Goal: Information Seeking & Learning: Find specific page/section

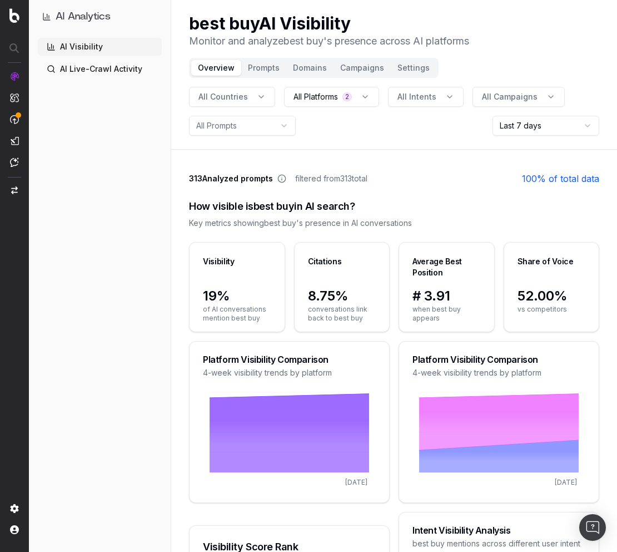
scroll to position [791, 0]
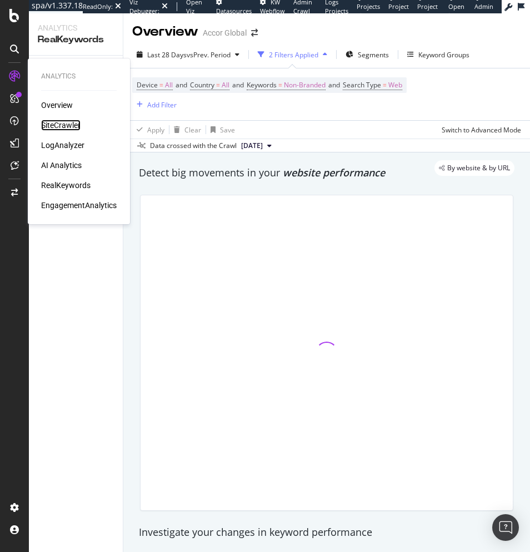
click at [65, 127] on div "SiteCrawler" at bounding box center [60, 125] width 39 height 11
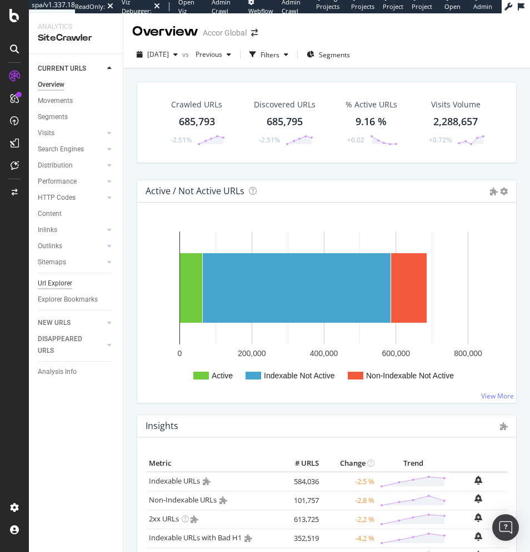
click at [61, 285] on div "Url Explorer" at bounding box center [55, 283] width 34 height 12
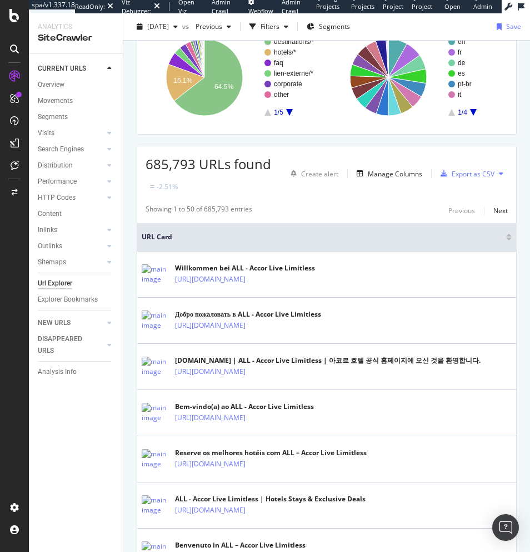
scroll to position [244, 0]
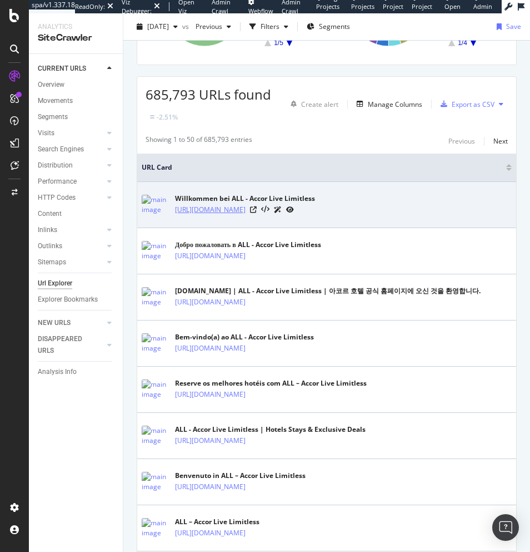
click at [236, 210] on link "https://all.accor.com/a/de.html" at bounding box center [210, 209] width 71 height 11
click at [257, 210] on icon at bounding box center [253, 209] width 7 height 7
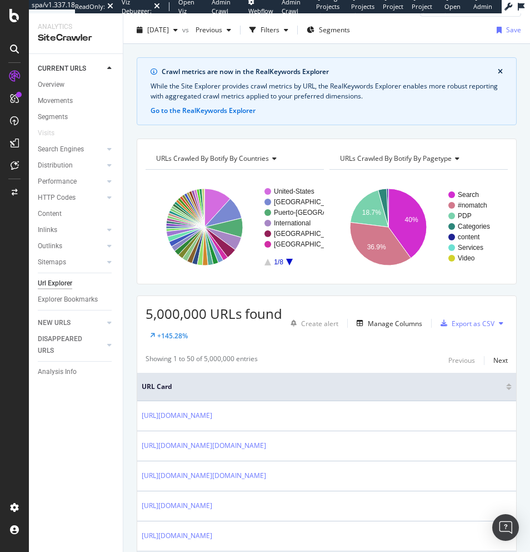
scroll to position [29, 0]
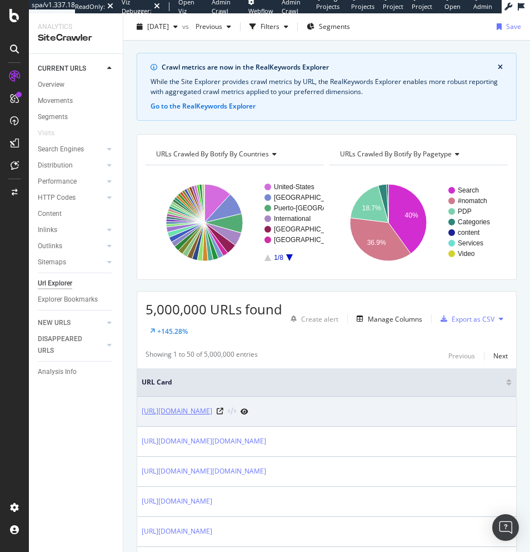
click at [212, 410] on link "https://www.emdmillipore.com/US/en" at bounding box center [177, 410] width 71 height 11
click at [224, 411] on icon at bounding box center [220, 411] width 7 height 7
copy link "https://www.emdmillipore.com/US/en"
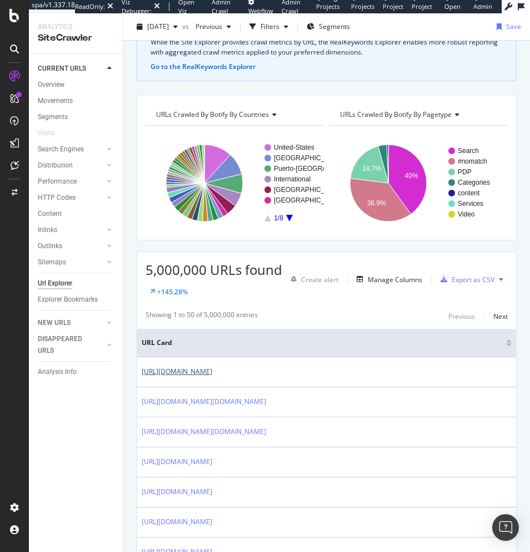
scroll to position [0, 0]
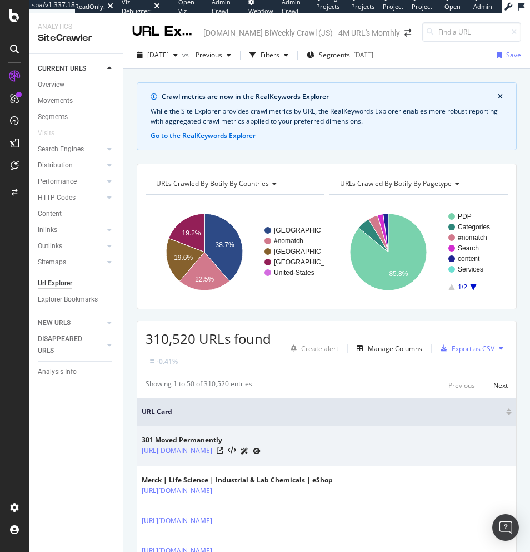
click at [212, 450] on link "https://www.merckmillipore.com/" at bounding box center [177, 450] width 71 height 11
copy link "https://www.merckmillipore.com/"
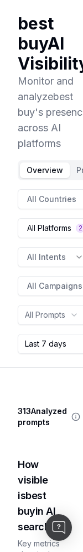
scroll to position [1407, 0]
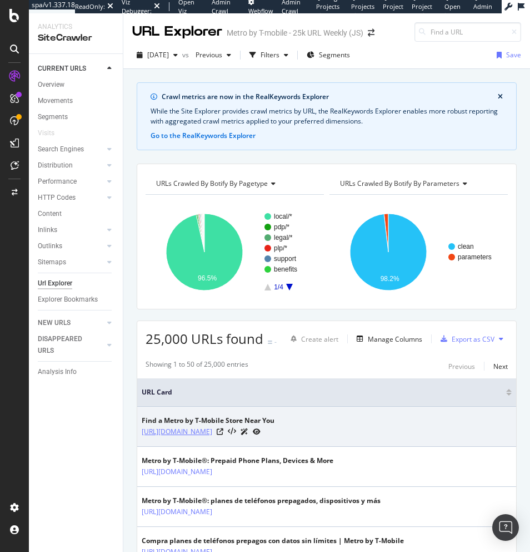
copy link "https://www.metrobyt-mobile.com/stores/"
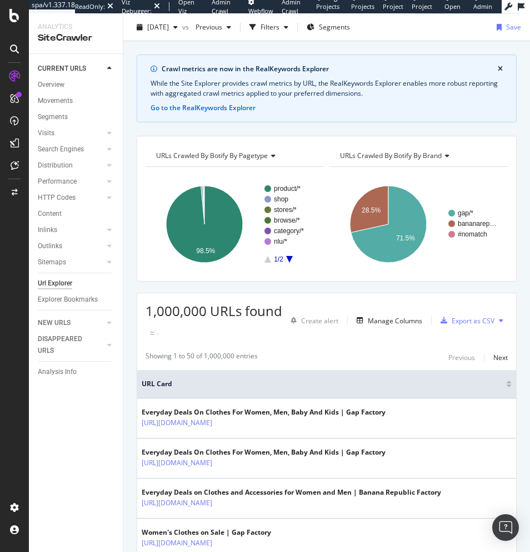
scroll to position [39, 0]
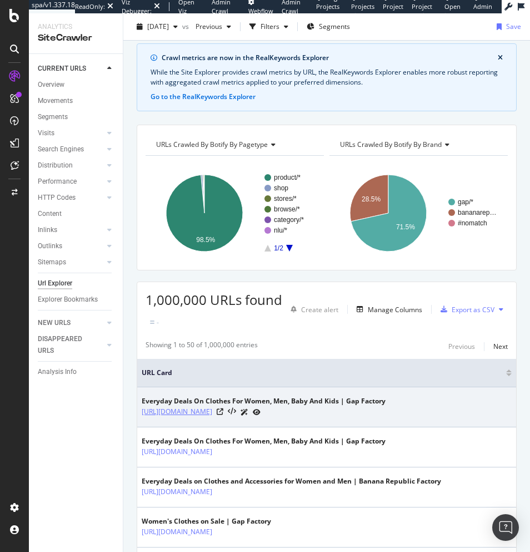
copy link "https://www.gapfactory.com/"
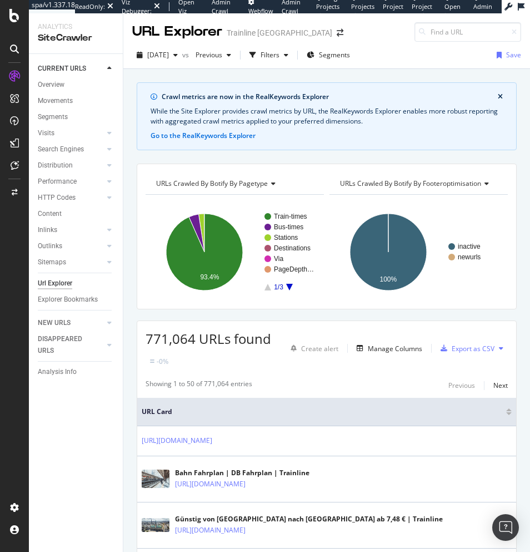
scroll to position [156, 0]
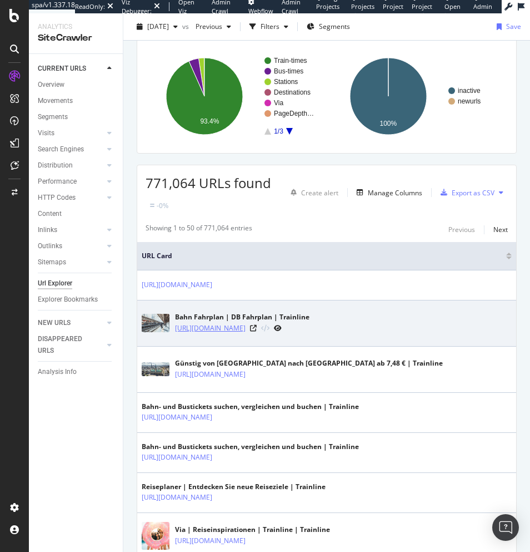
drag, startPoint x: 174, startPoint y: 329, endPoint x: 277, endPoint y: 326, distance: 102.9
click at [277, 326] on div "Bahn Fahrplan | DB Fahrplan | Trainline https://www.thetrainline.com/de/bahn-fa…" at bounding box center [327, 323] width 370 height 28
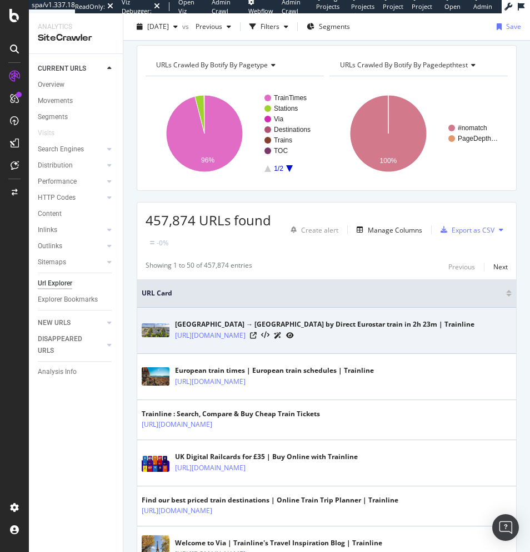
scroll to position [128, 0]
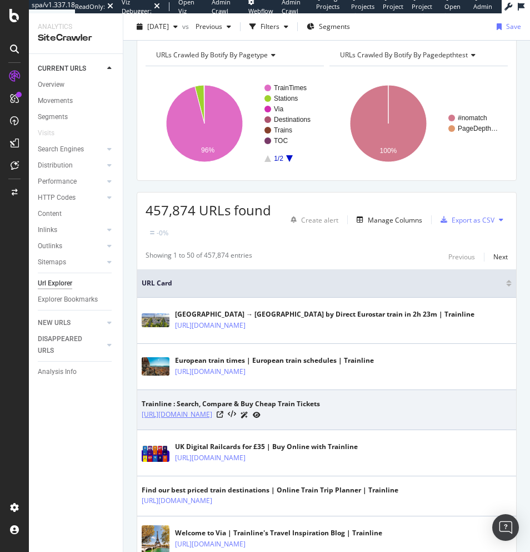
copy link "[URL][DOMAIN_NAME]"
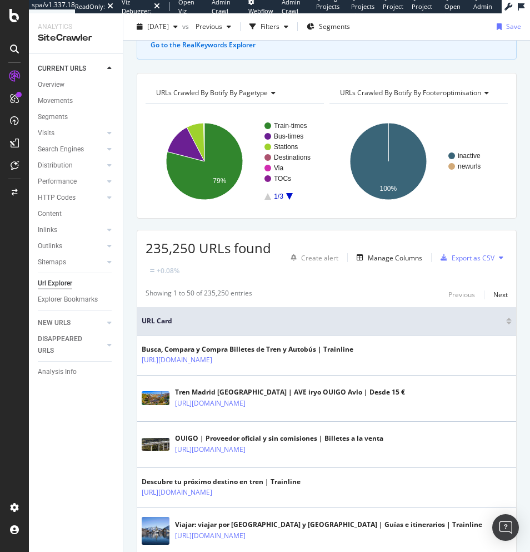
scroll to position [94, 0]
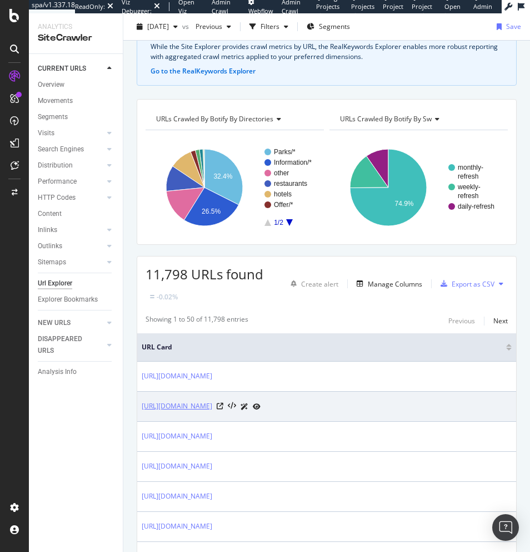
scroll to position [107, 0]
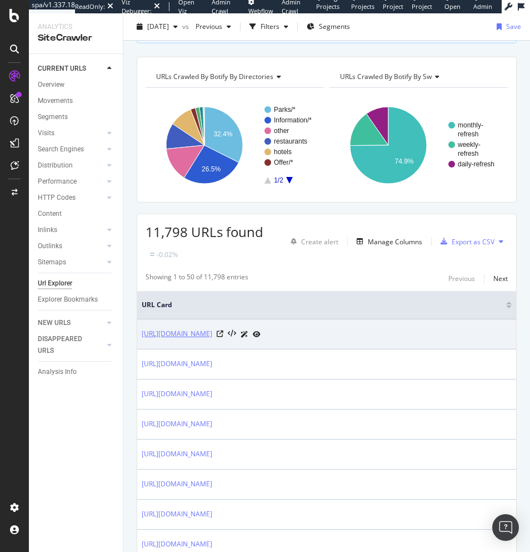
copy link "[URL][DOMAIN_NAME]"
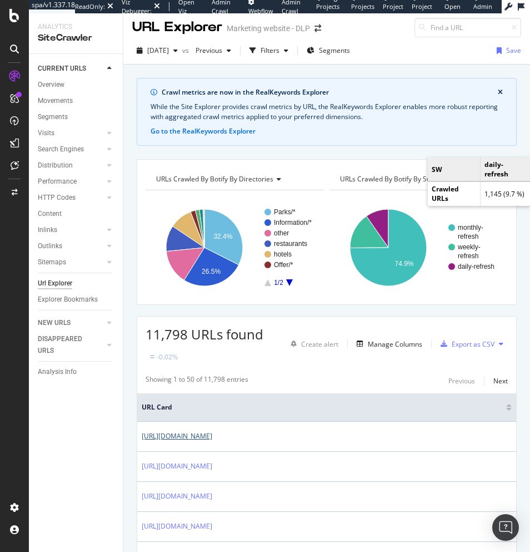
scroll to position [4, 0]
